Goal: Task Accomplishment & Management: Use online tool/utility

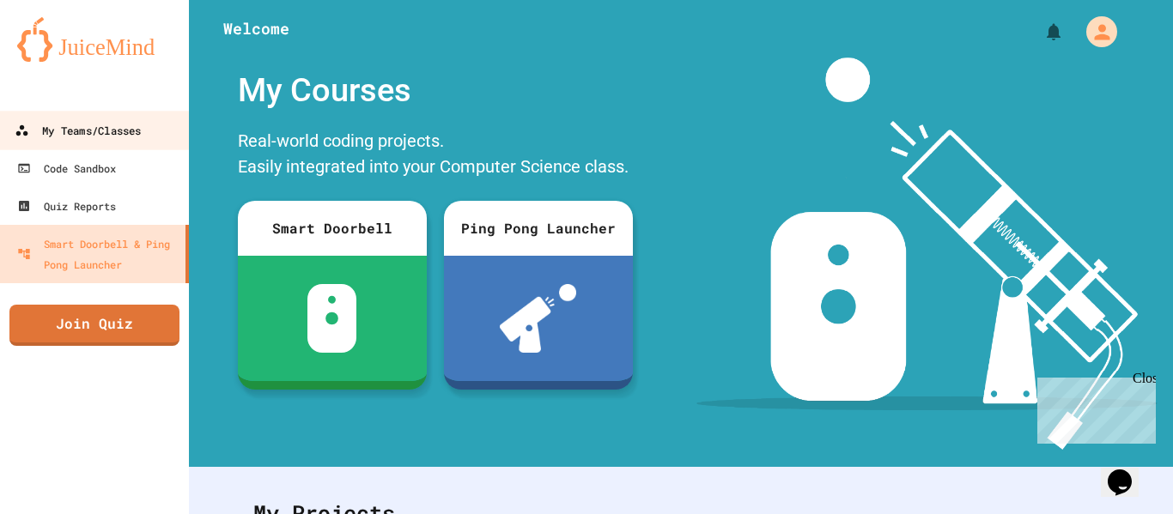
click at [68, 136] on div "My Teams/Classes" at bounding box center [78, 130] width 126 height 21
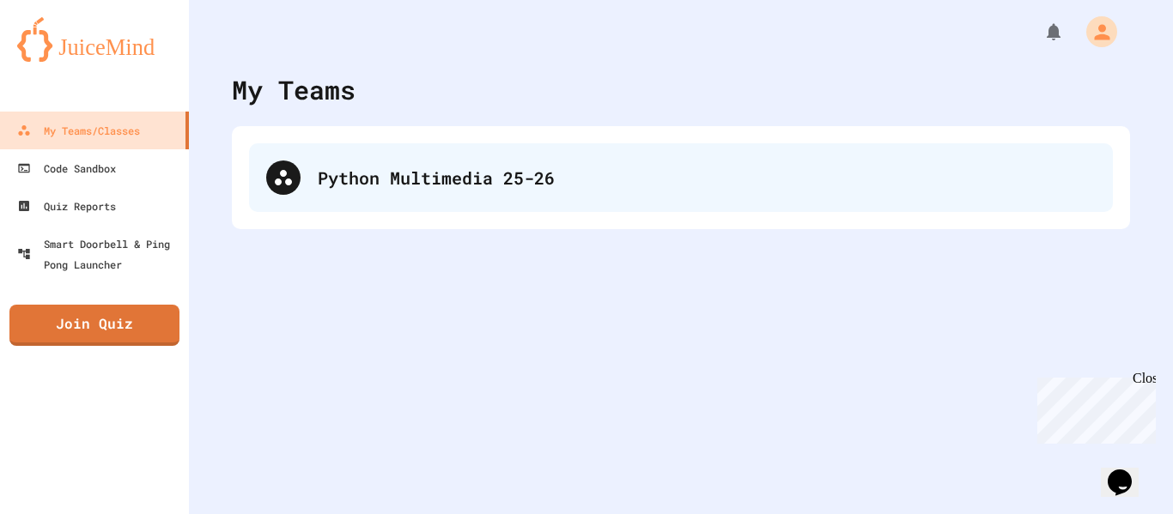
click at [601, 203] on div "Python Multimedia 25-26" at bounding box center [681, 177] width 864 height 69
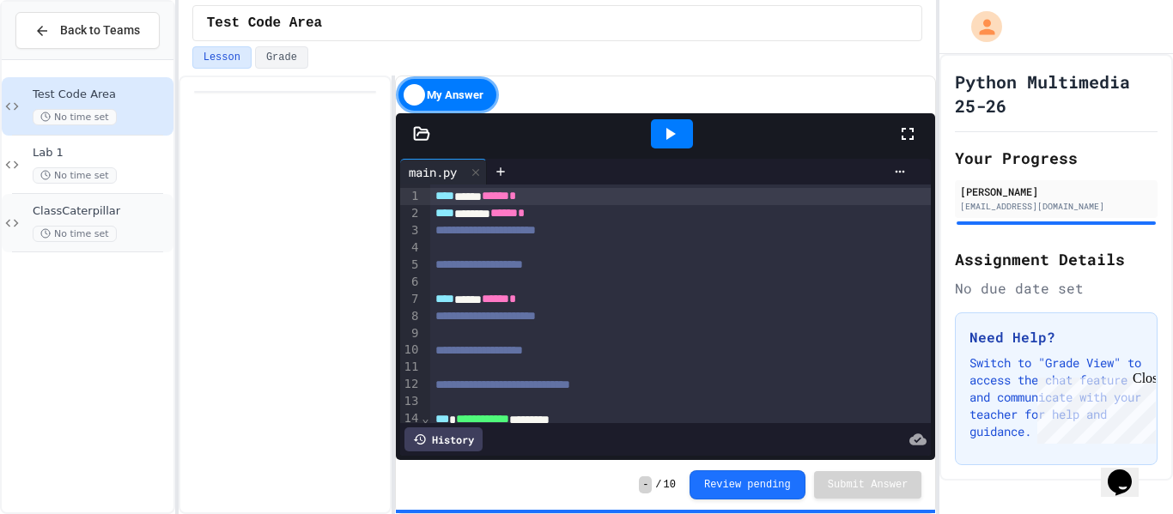
click at [99, 219] on div "ClassCaterpillar No time set" at bounding box center [101, 223] width 137 height 38
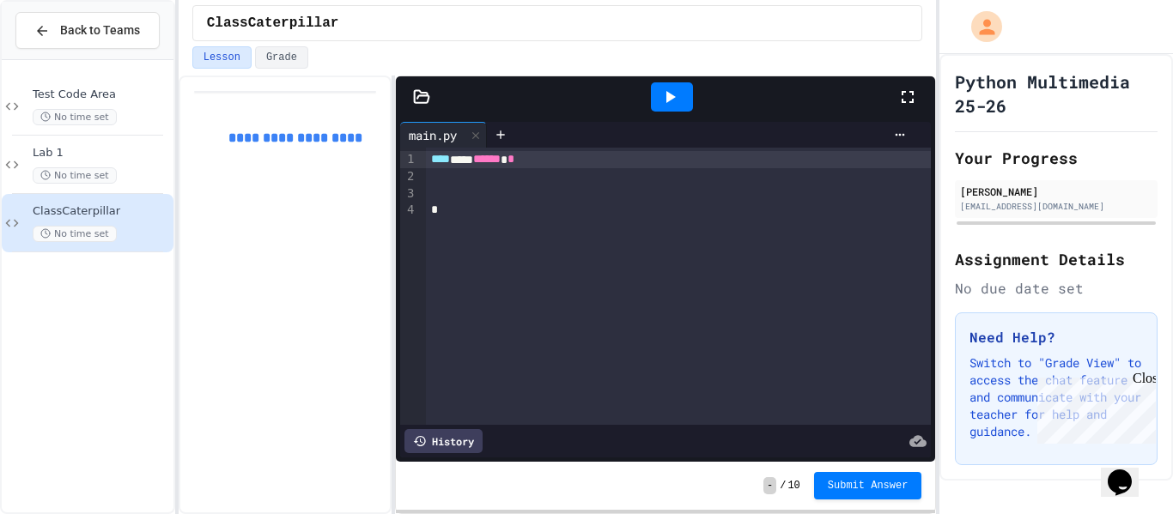
click at [479, 179] on div at bounding box center [679, 176] width 506 height 17
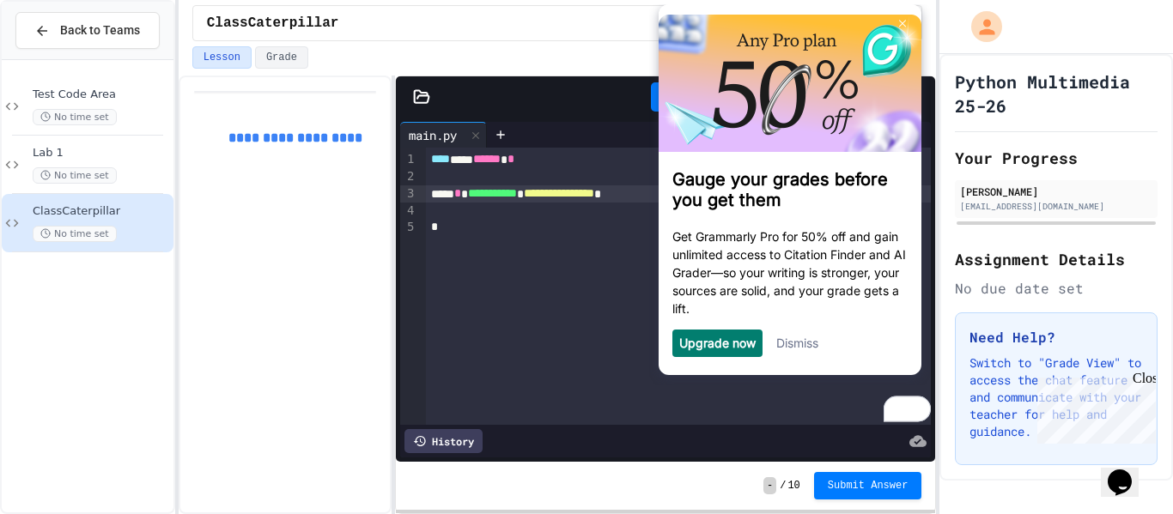
click at [790, 350] on link "Dismiss" at bounding box center [797, 343] width 42 height 15
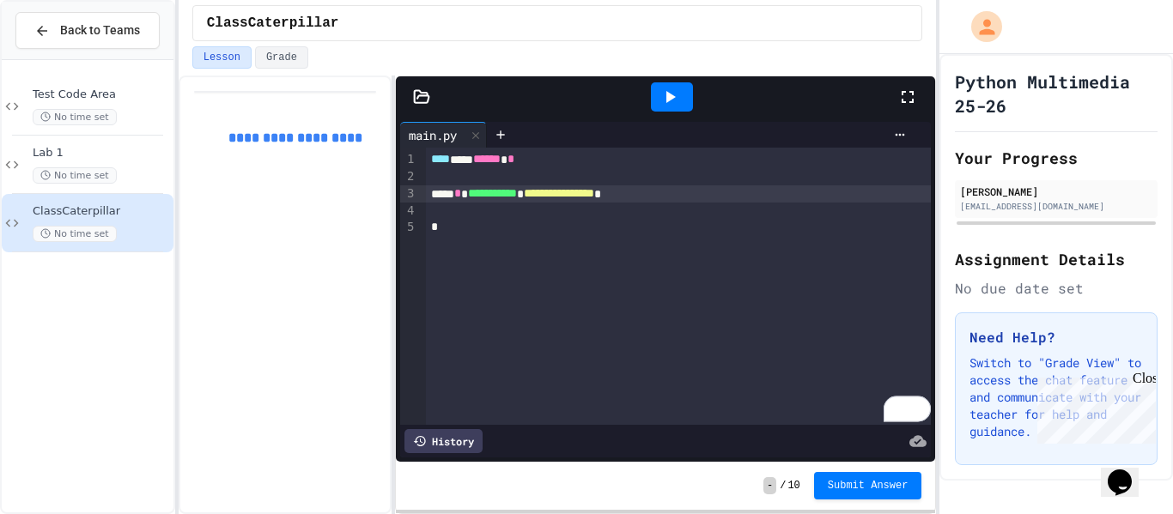
click at [693, 195] on div "**********" at bounding box center [679, 193] width 506 height 17
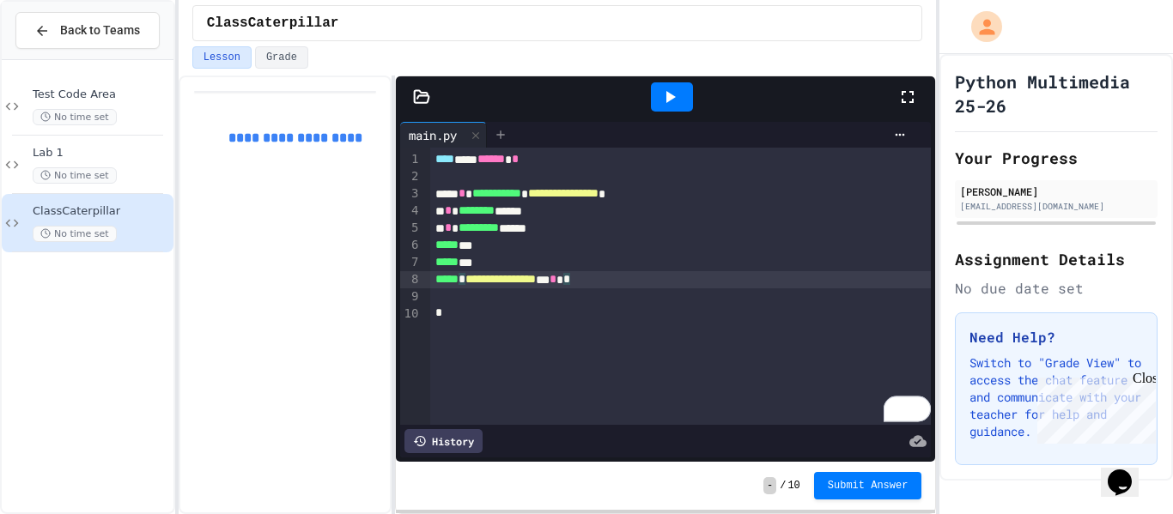
click at [495, 132] on icon at bounding box center [501, 135] width 14 height 14
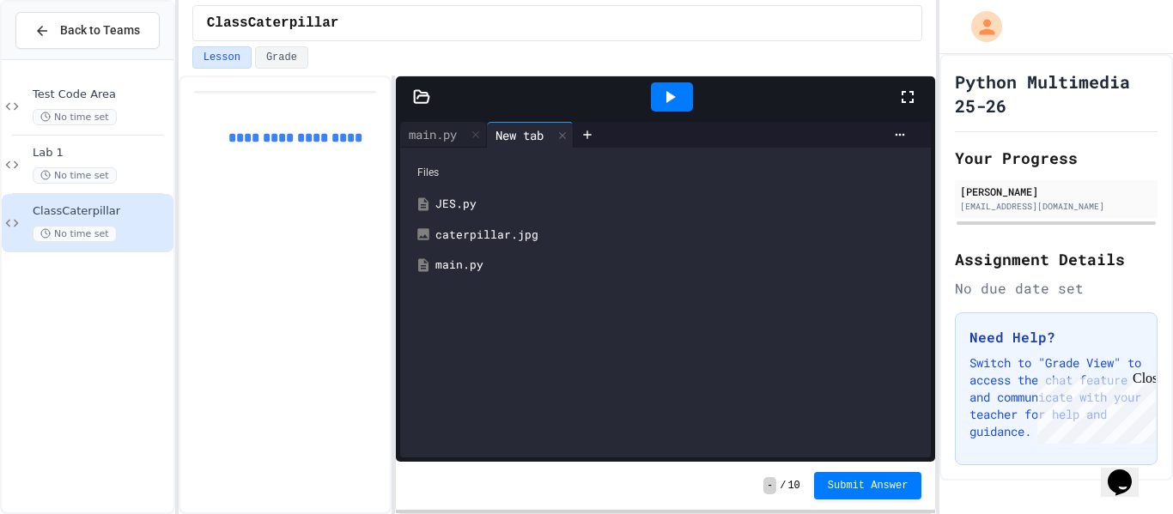
click at [453, 230] on div "caterpillar.jpg" at bounding box center [678, 235] width 486 height 17
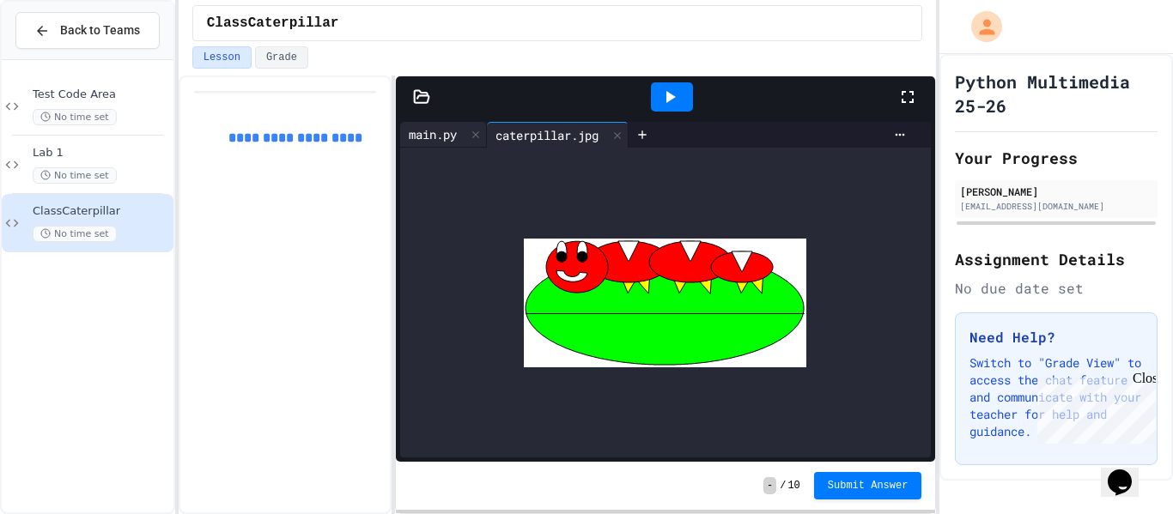
click at [441, 126] on div "main.py" at bounding box center [432, 134] width 65 height 18
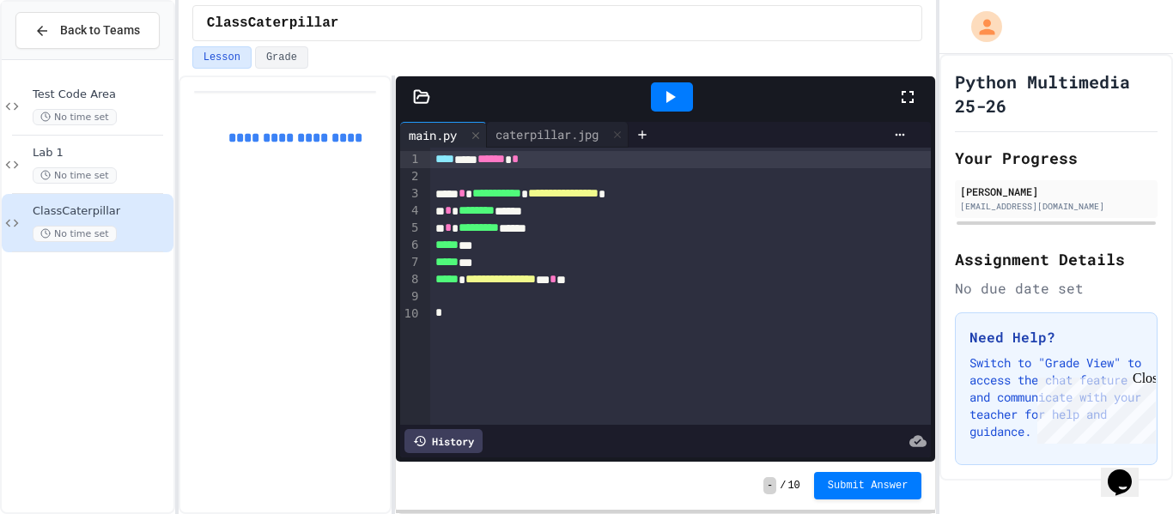
click at [671, 107] on div at bounding box center [672, 96] width 42 height 29
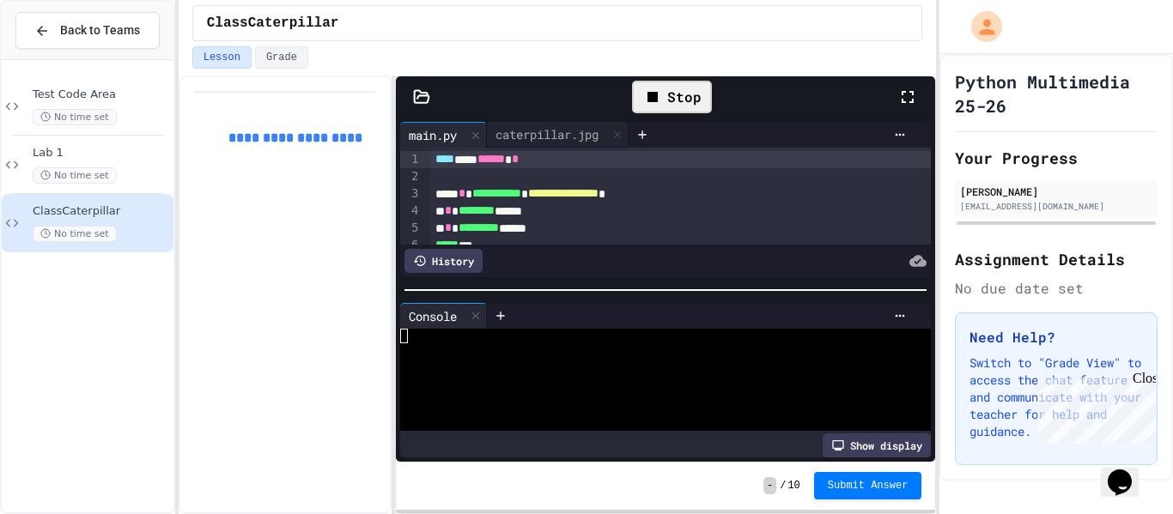
scroll to position [58, 0]
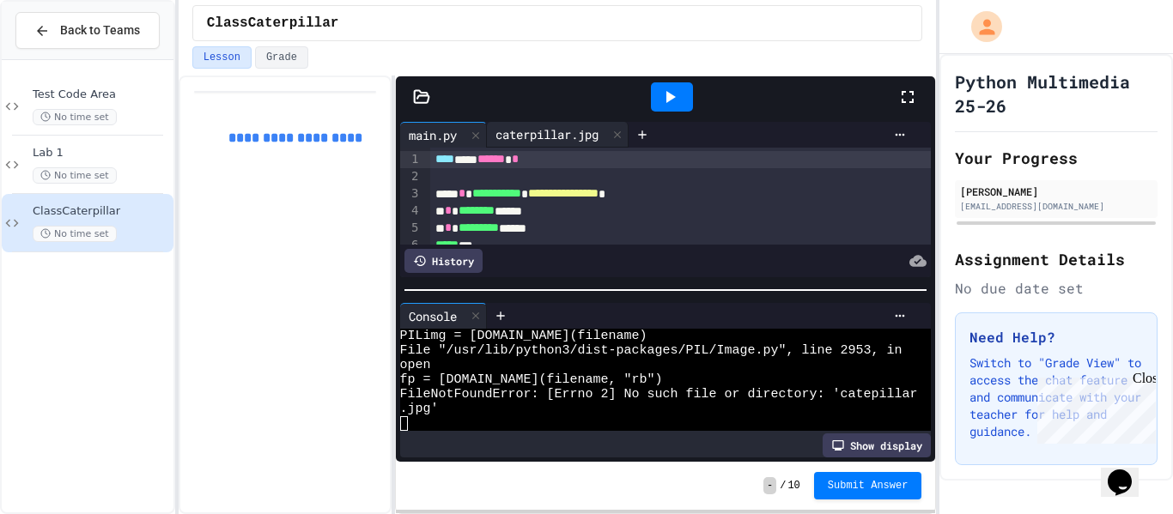
click at [562, 127] on div "caterpillar.jpg" at bounding box center [547, 134] width 120 height 18
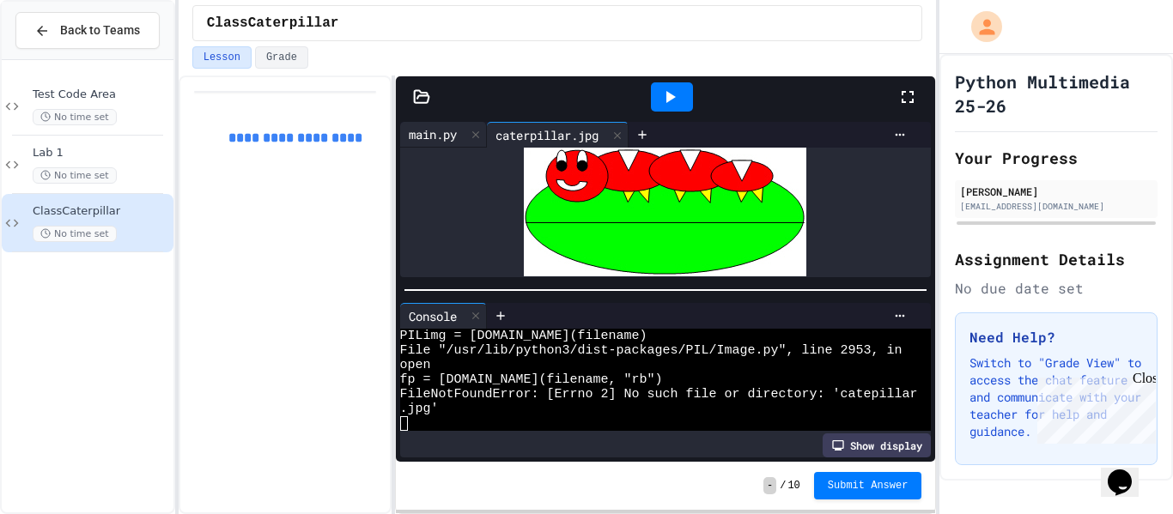
click at [410, 124] on div "main.py" at bounding box center [443, 135] width 87 height 26
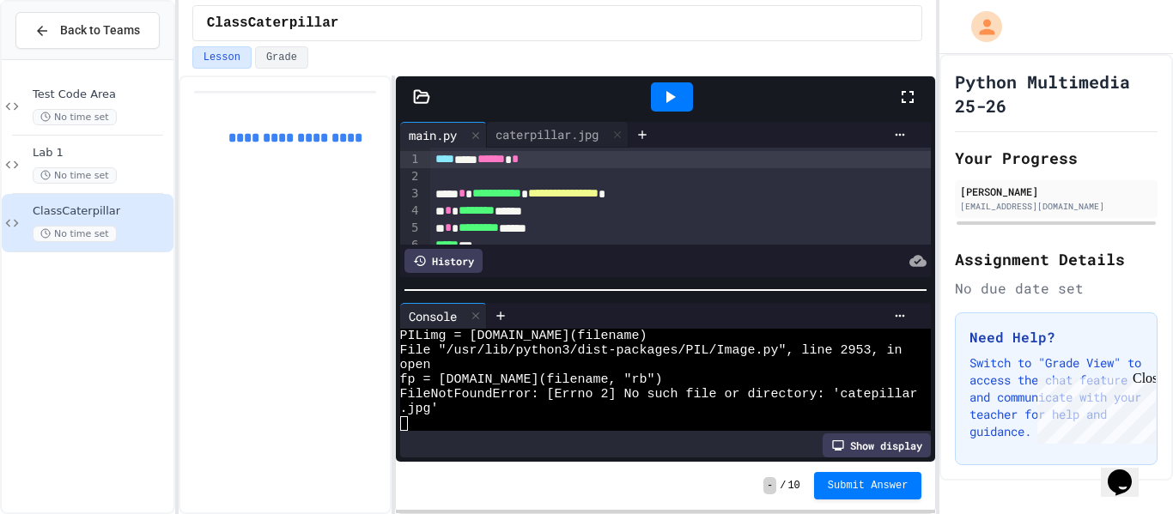
click at [594, 198] on span "**********" at bounding box center [563, 193] width 70 height 12
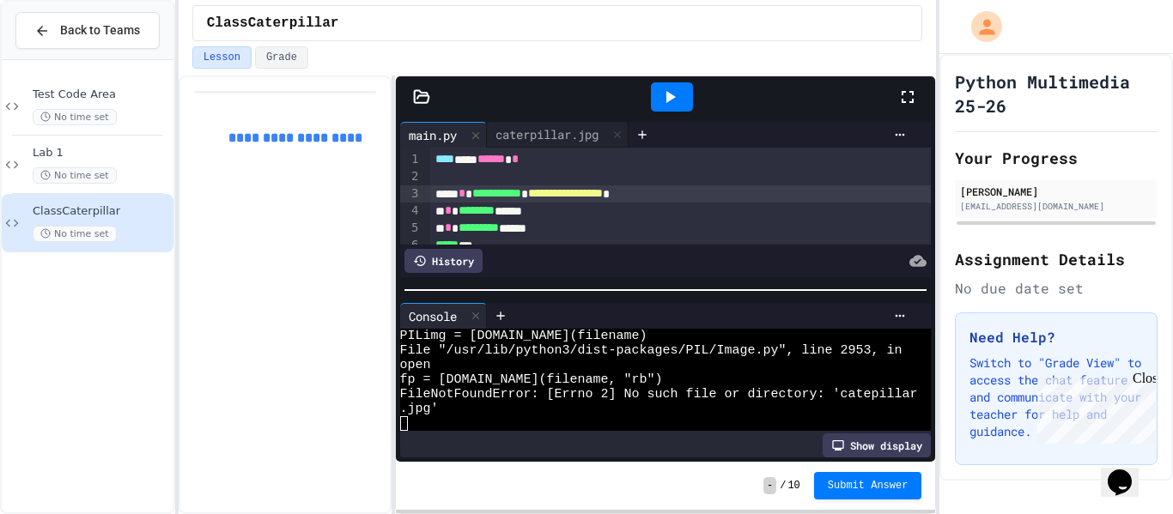
click at [658, 93] on div at bounding box center [672, 96] width 42 height 29
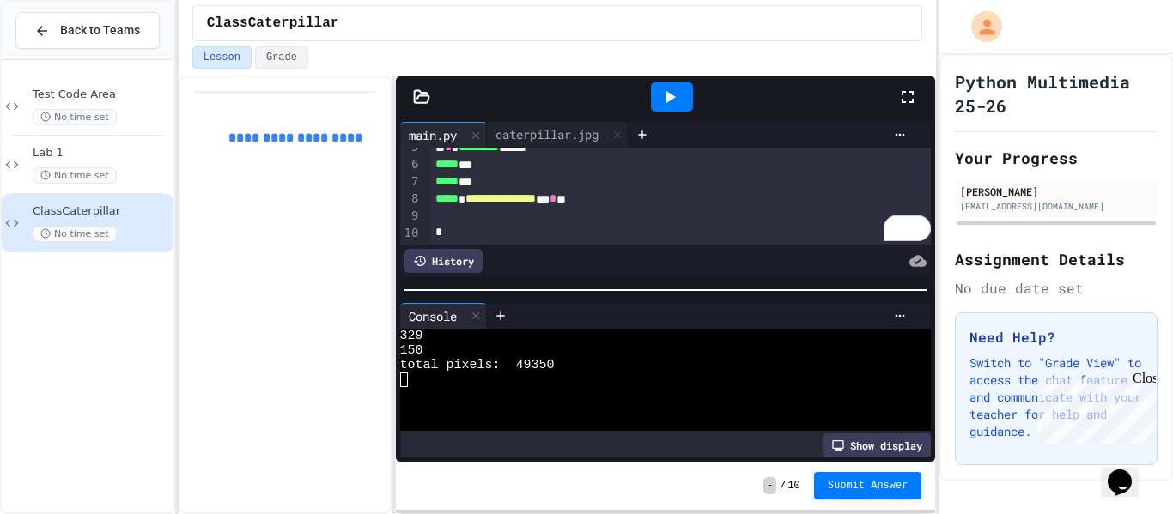
scroll to position [80, 0]
click at [695, 214] on div "To enrich screen reader interactions, please activate Accessibility in Grammarl…" at bounding box center [681, 217] width 502 height 17
